Goal: Use online tool/utility

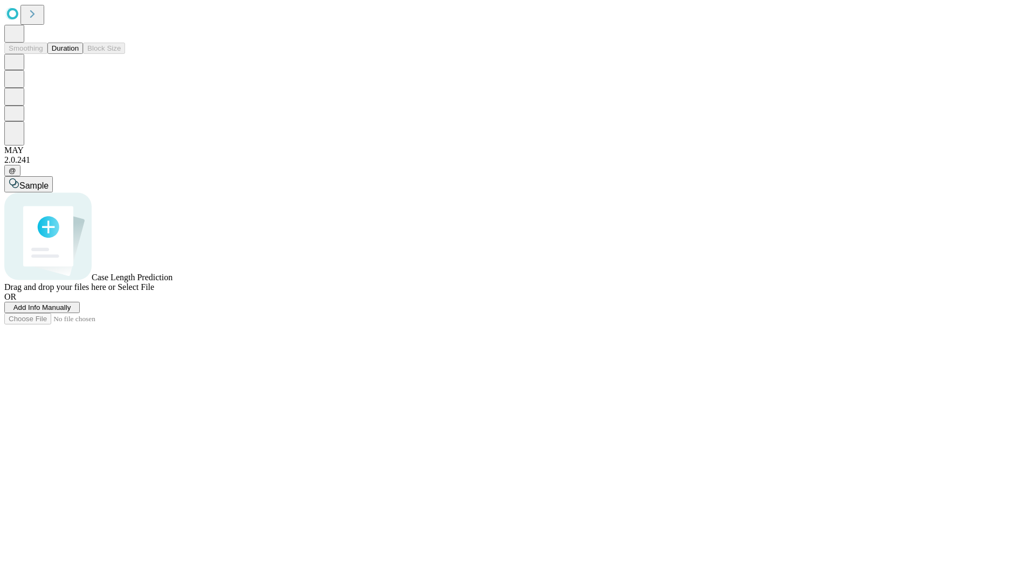
click at [79, 54] on button "Duration" at bounding box center [65, 48] width 36 height 11
click at [49, 181] on span "Sample" at bounding box center [33, 185] width 29 height 9
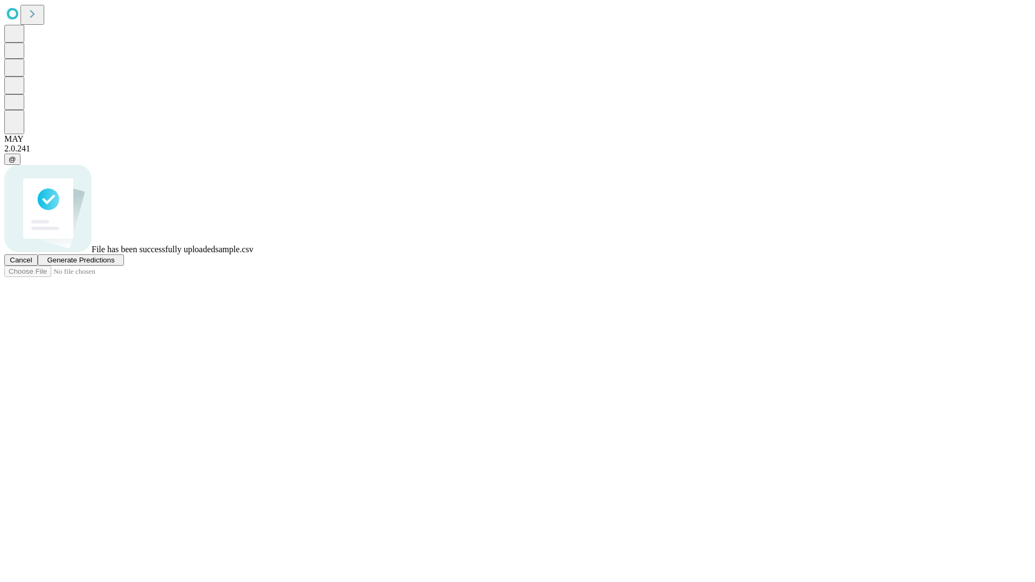
click at [114, 264] on span "Generate Predictions" at bounding box center [80, 260] width 67 height 8
